Goal: Information Seeking & Learning: Learn about a topic

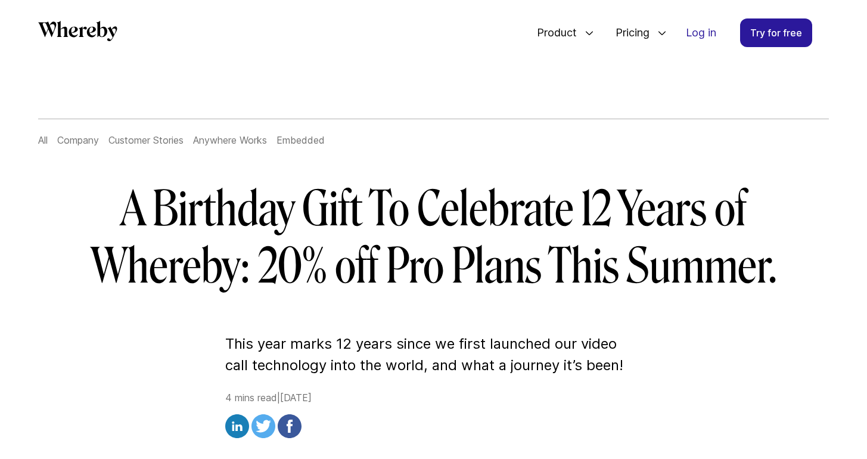
scroll to position [62, 0]
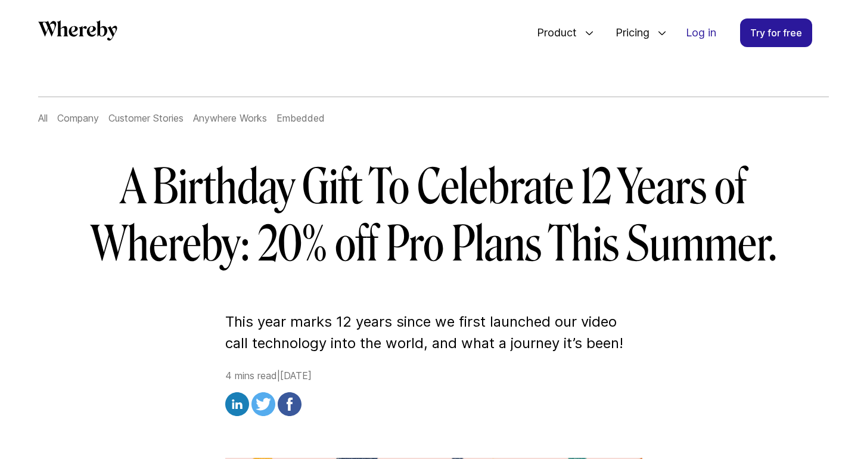
click at [38, 117] on link "All" at bounding box center [43, 118] width 10 height 12
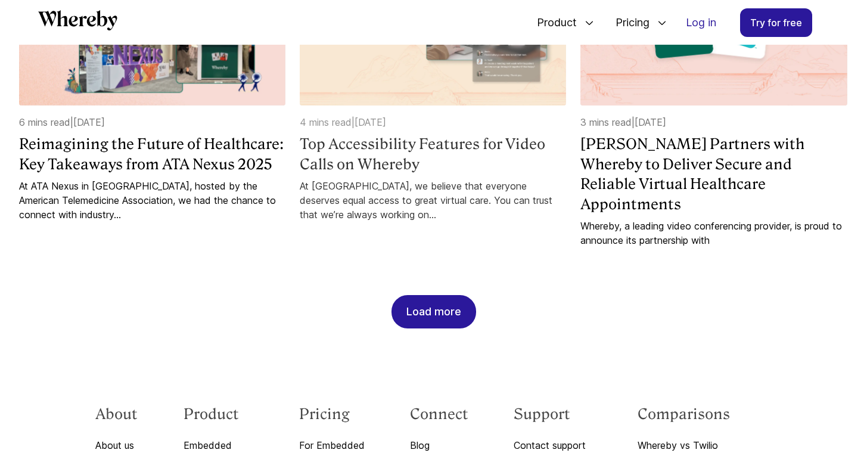
scroll to position [1196, 0]
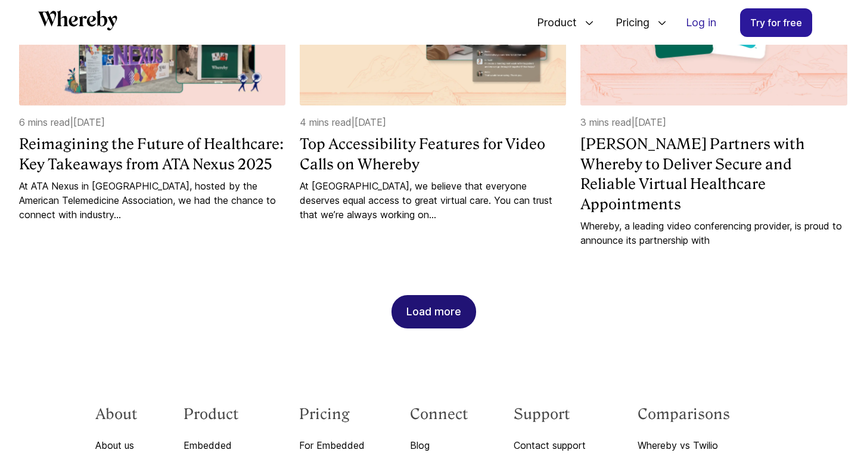
click at [450, 296] on div "Load more" at bounding box center [433, 312] width 55 height 32
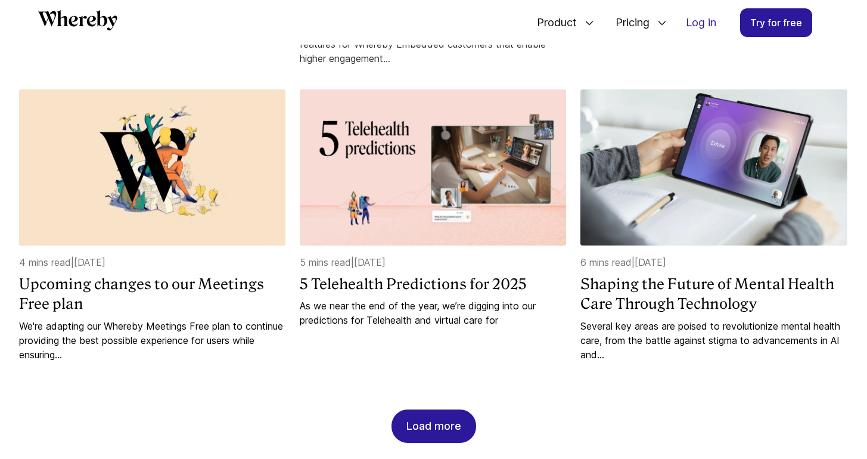
scroll to position [1718, 0]
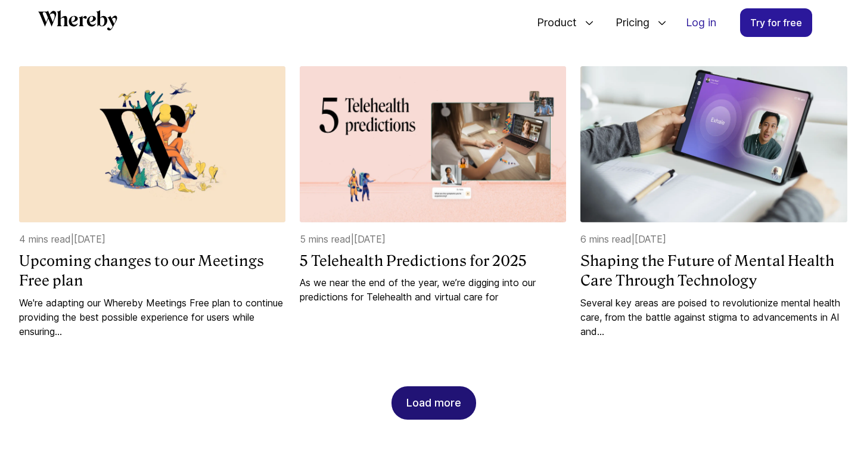
click at [455, 387] on div "Load more" at bounding box center [433, 403] width 55 height 32
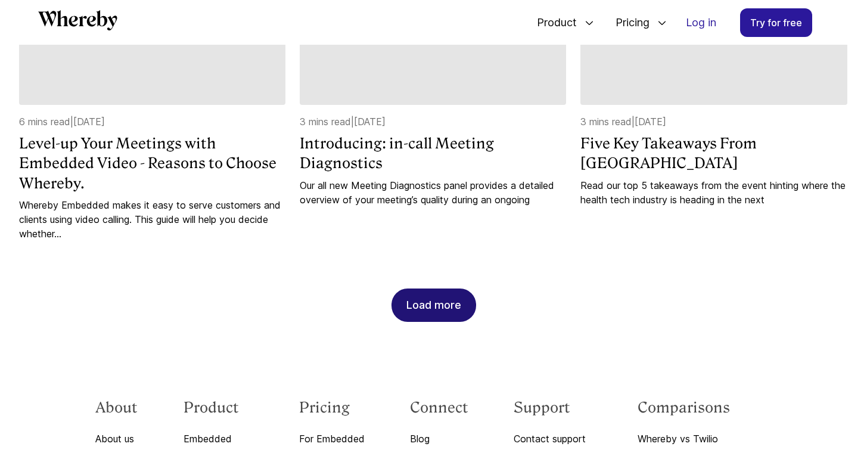
scroll to position [2450, 0]
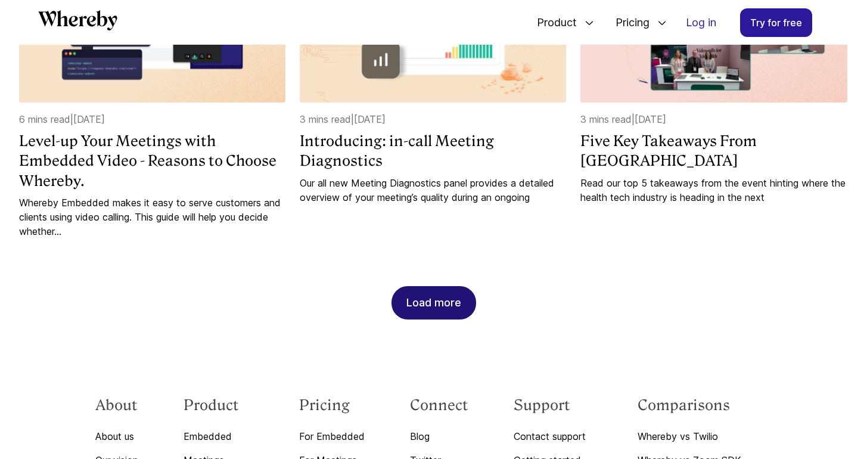
click at [443, 304] on div "Load more" at bounding box center [433, 303] width 55 height 32
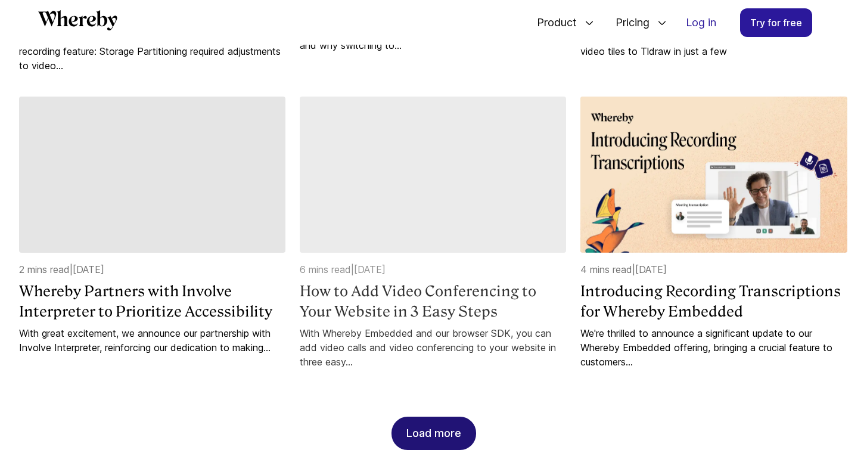
scroll to position [2990, 0]
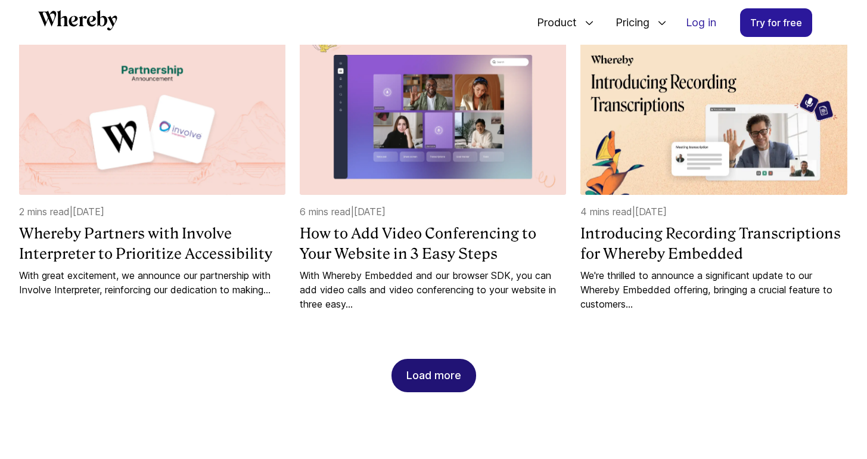
click at [446, 363] on div "Load more" at bounding box center [433, 375] width 55 height 32
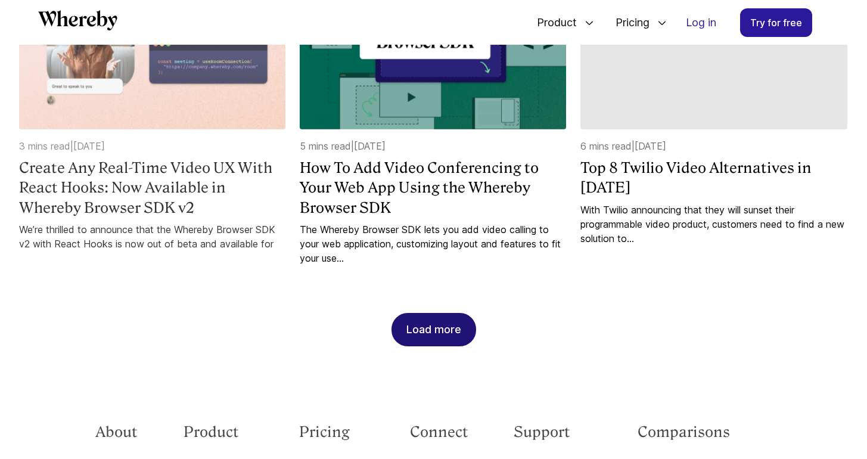
scroll to position [3670, 0]
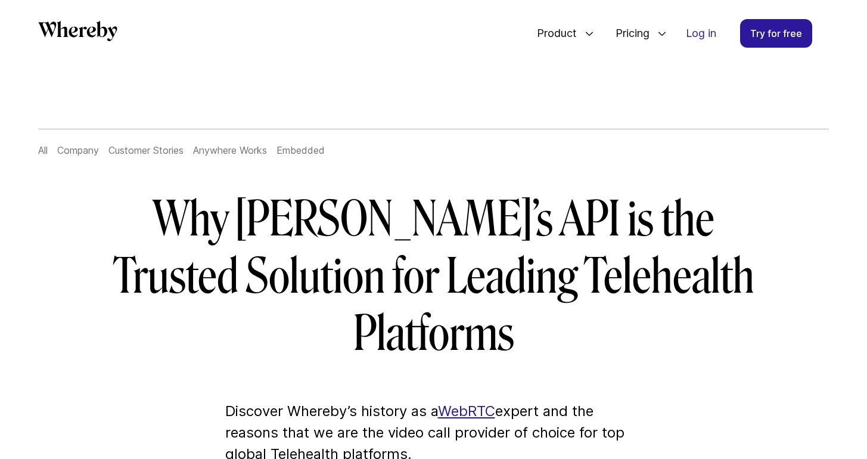
scroll to position [44, 0]
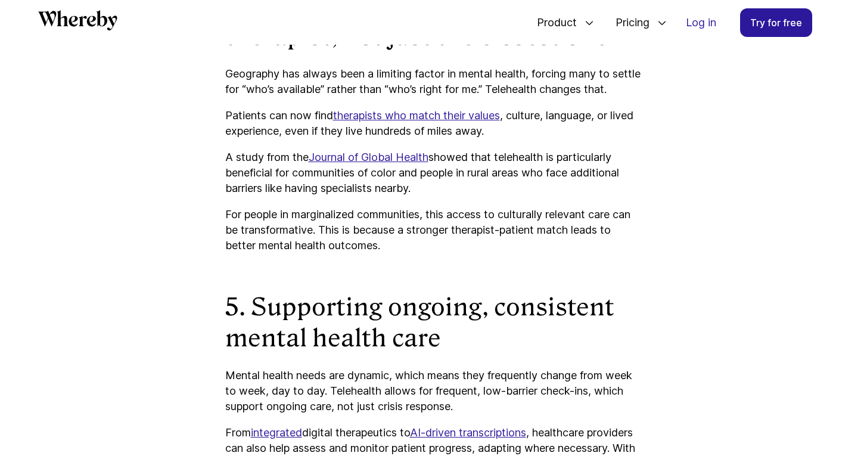
scroll to position [2417, 0]
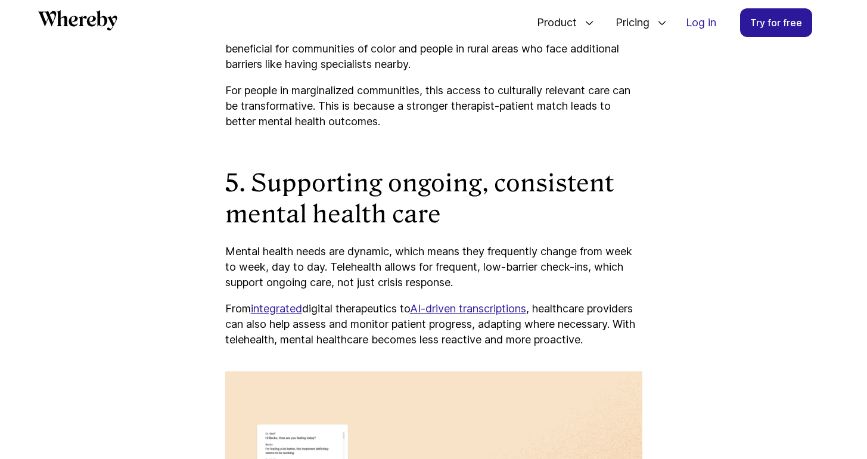
click at [489, 214] on strong "5. Supporting ongoing, consistent mental health care" at bounding box center [419, 199] width 389 height 60
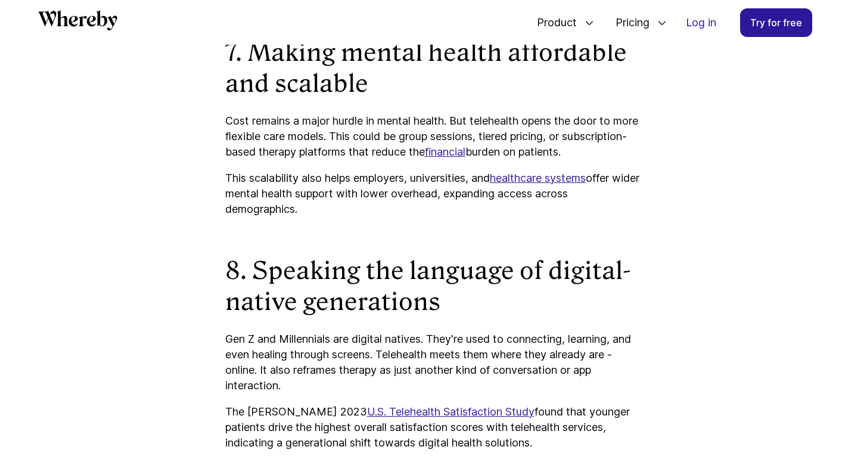
scroll to position [3422, 0]
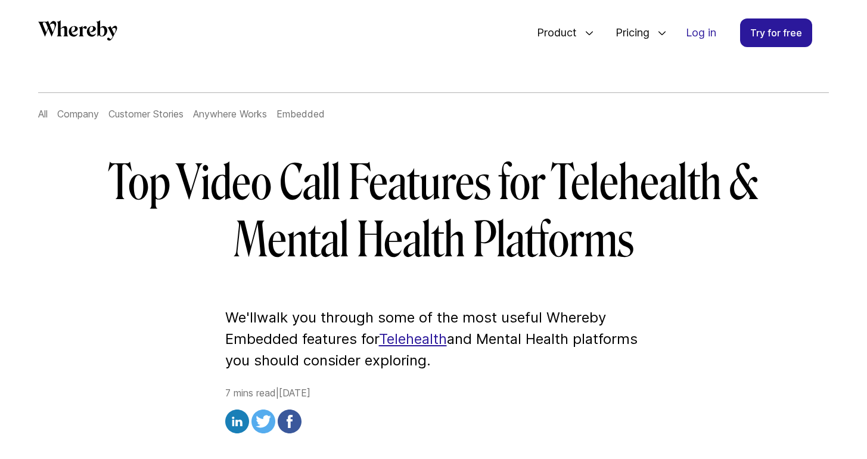
scroll to position [63, 0]
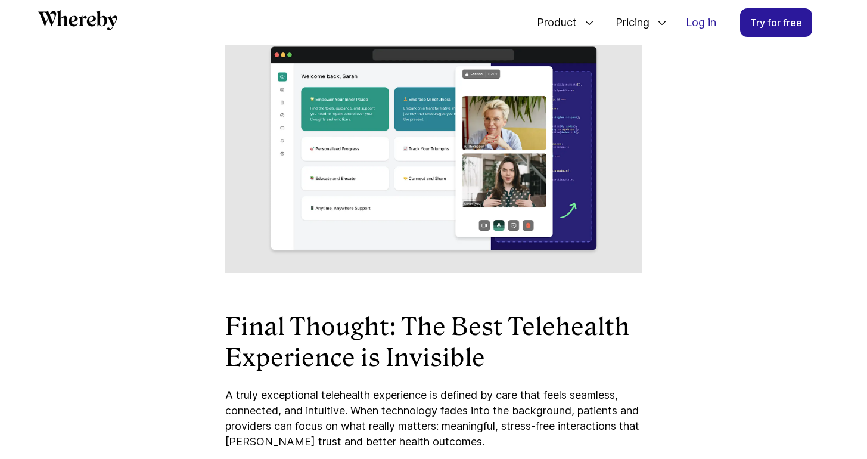
scroll to position [5581, 0]
